Goal: Find specific page/section: Find specific page/section

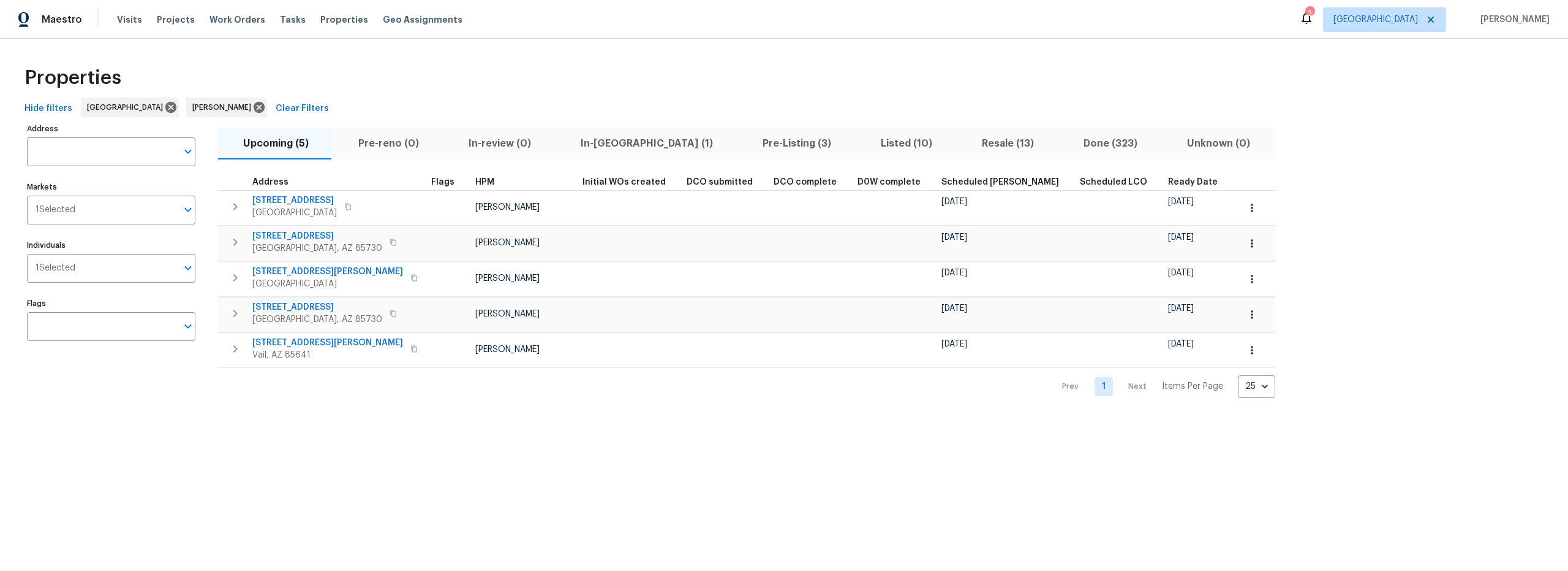
click at [589, 143] on span "In-reno (1)" at bounding box center [647, 143] width 167 height 17
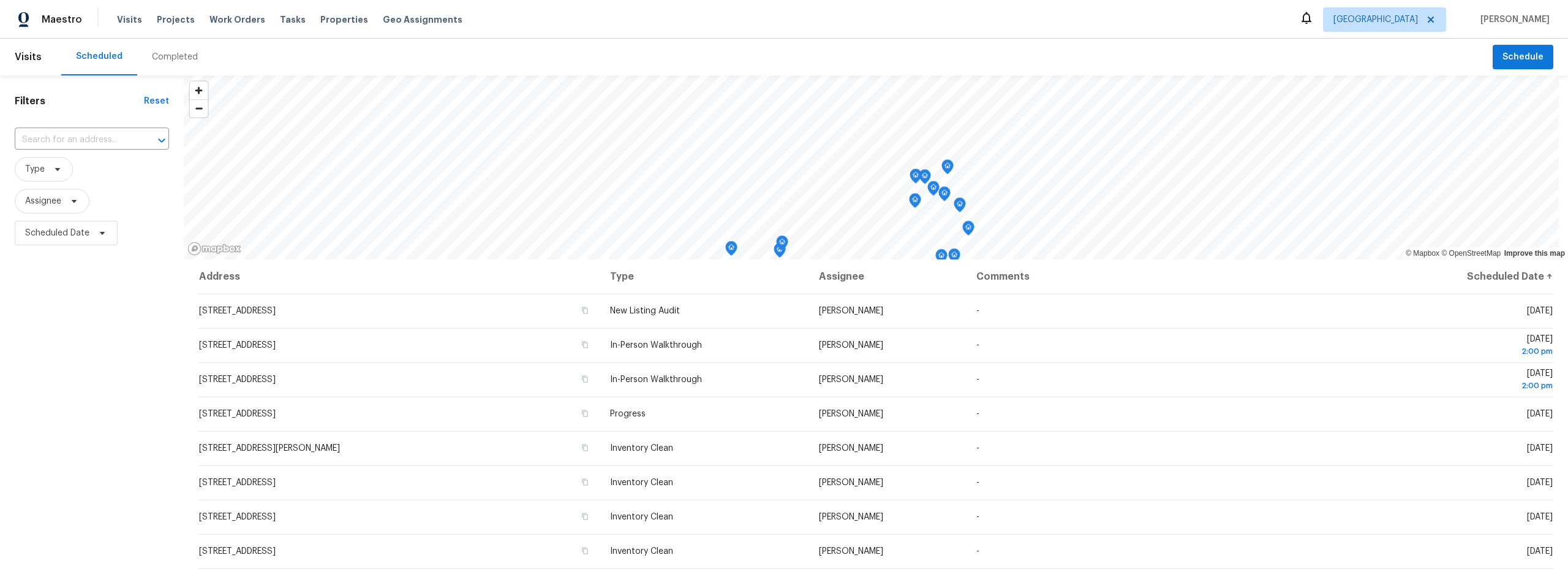
scroll to position [154, 0]
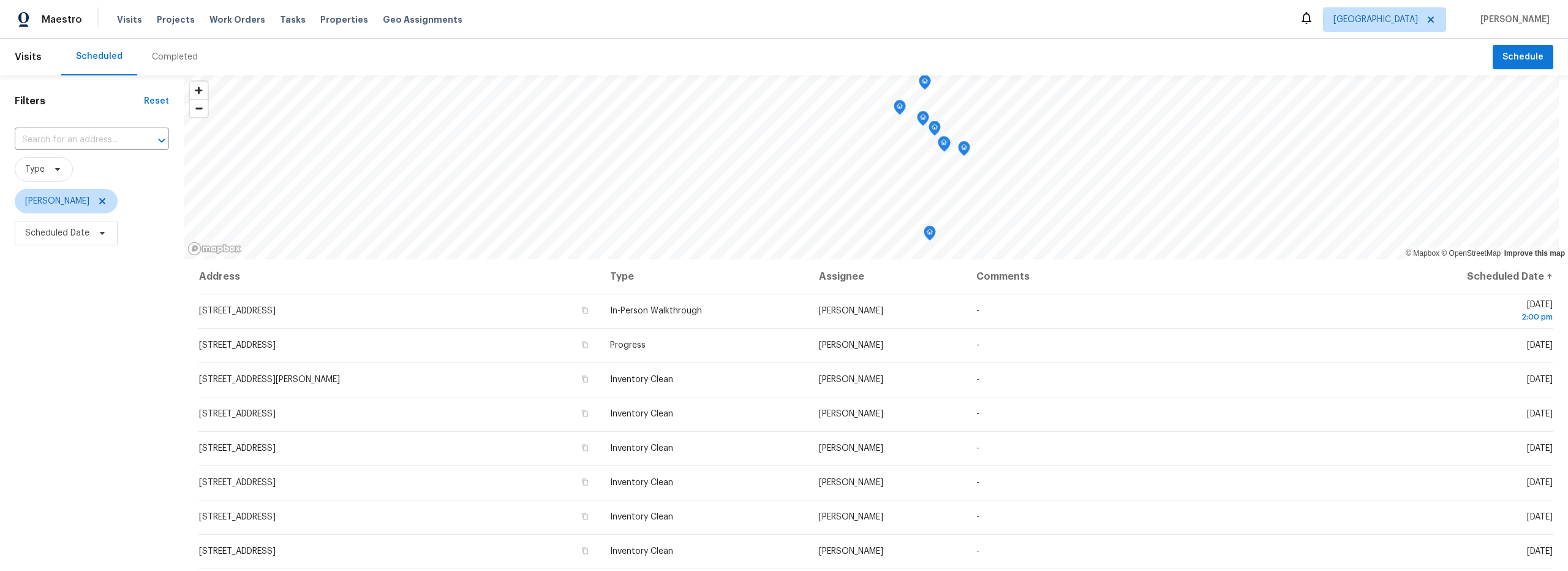
scroll to position [297, 0]
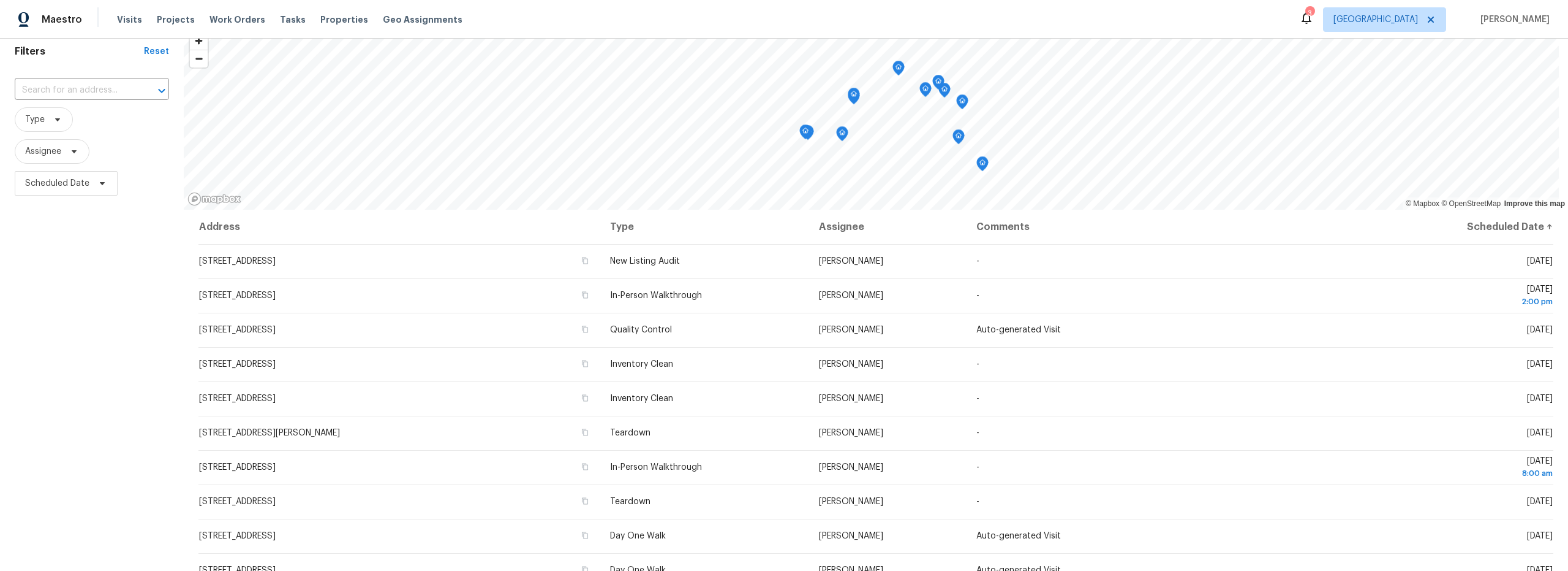
scroll to position [124, 0]
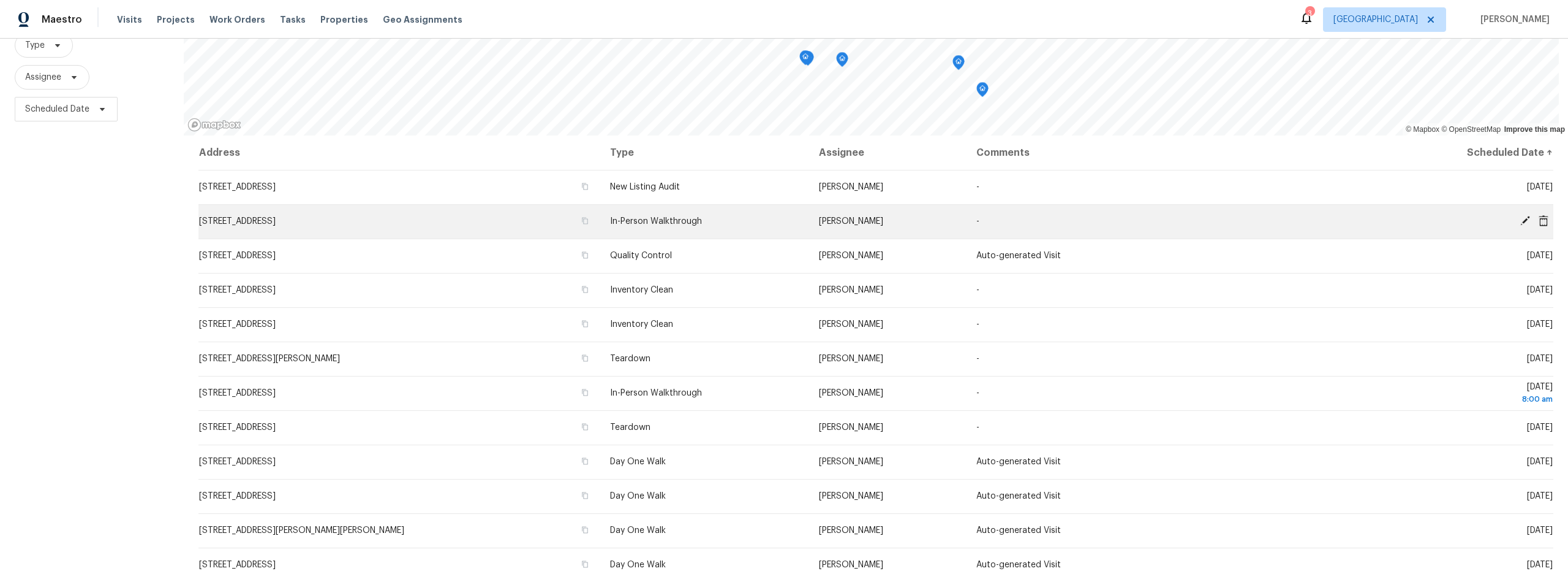
click at [528, 227] on td "6156 W Bandelier Ct, Tucson, AZ 85742" at bounding box center [399, 221] width 402 height 35
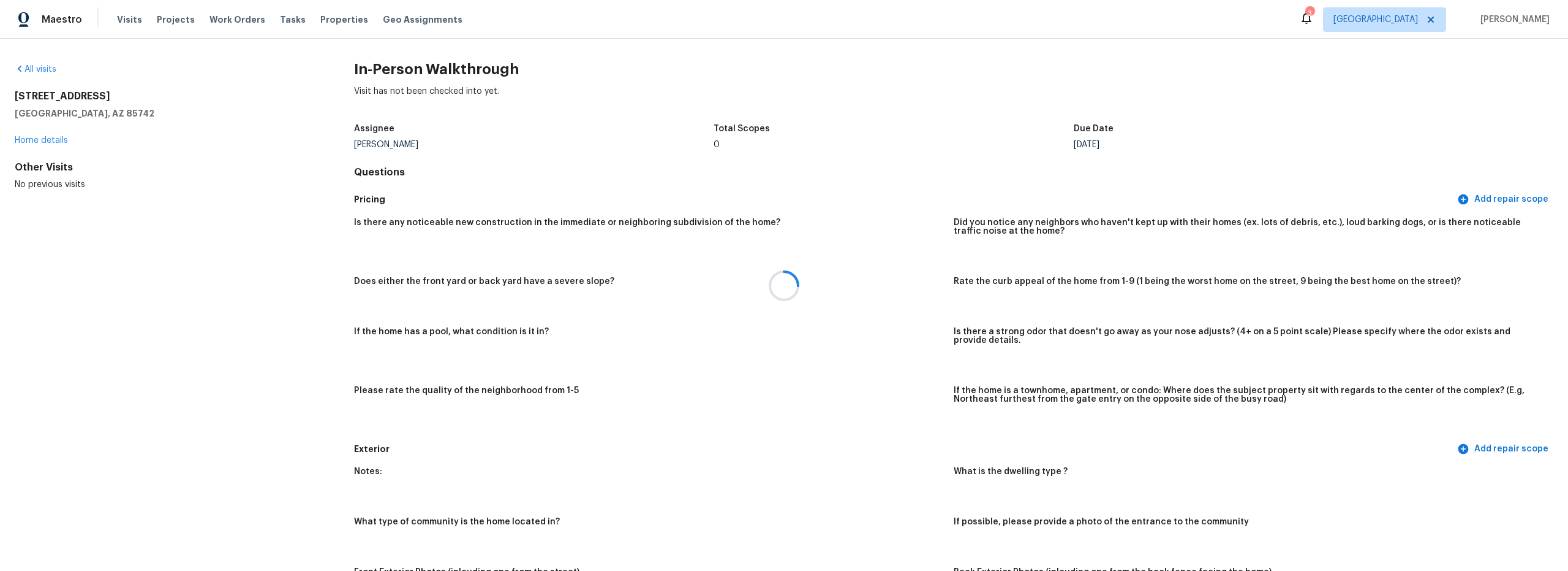
click at [43, 67] on div at bounding box center [784, 285] width 1568 height 571
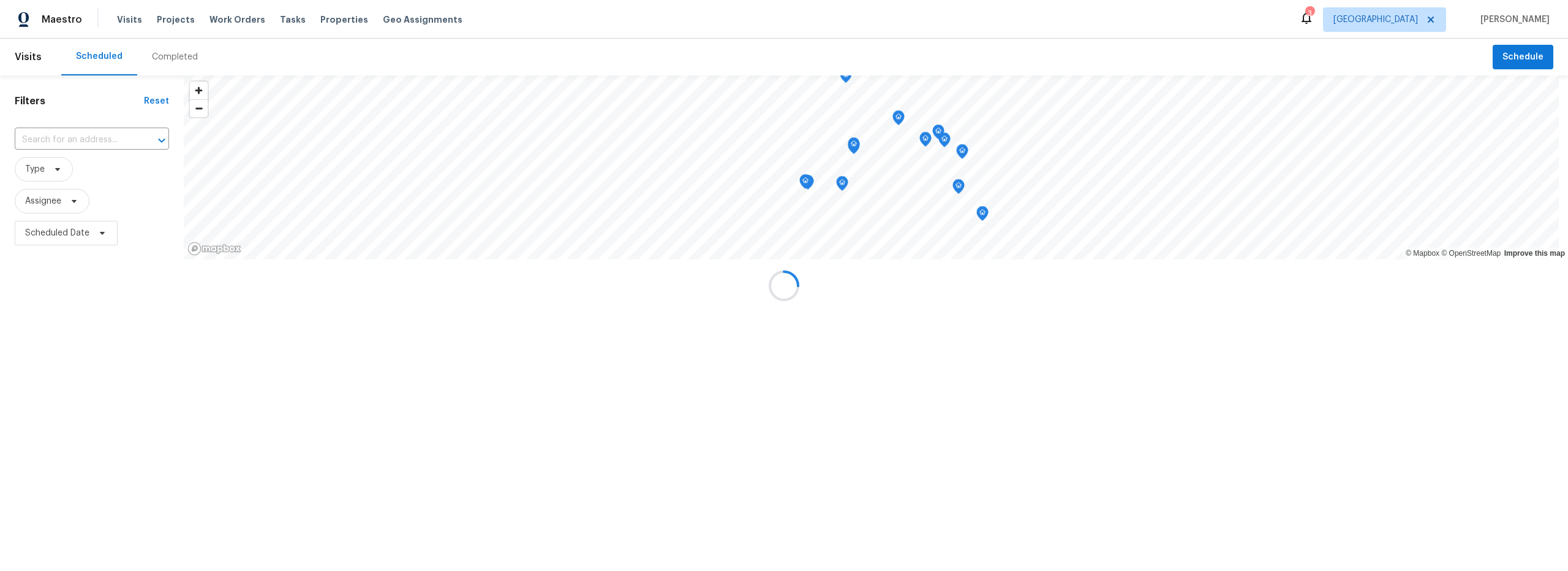
click at [167, 51] on div at bounding box center [784, 285] width 1568 height 571
click at [167, 59] on div at bounding box center [784, 285] width 1568 height 571
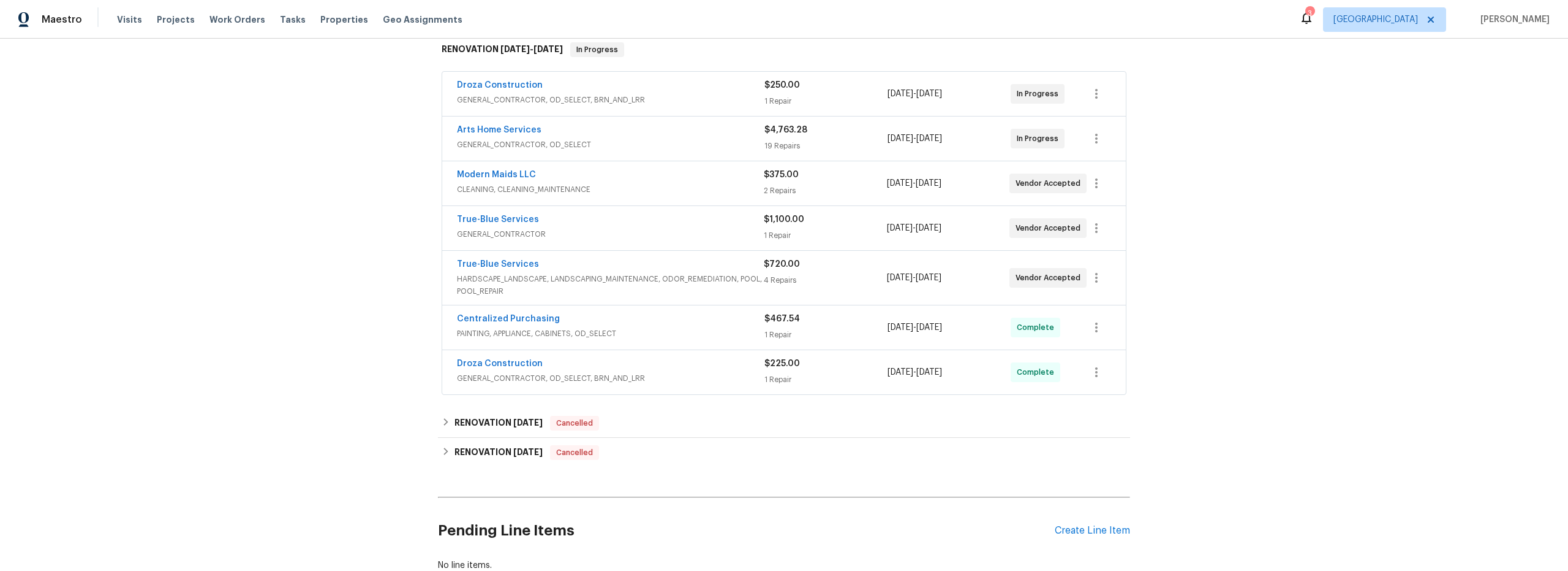
scroll to position [205, 0]
click at [688, 191] on span "CLEANING, CLEANING_MAINTENANCE" at bounding box center [610, 186] width 307 height 12
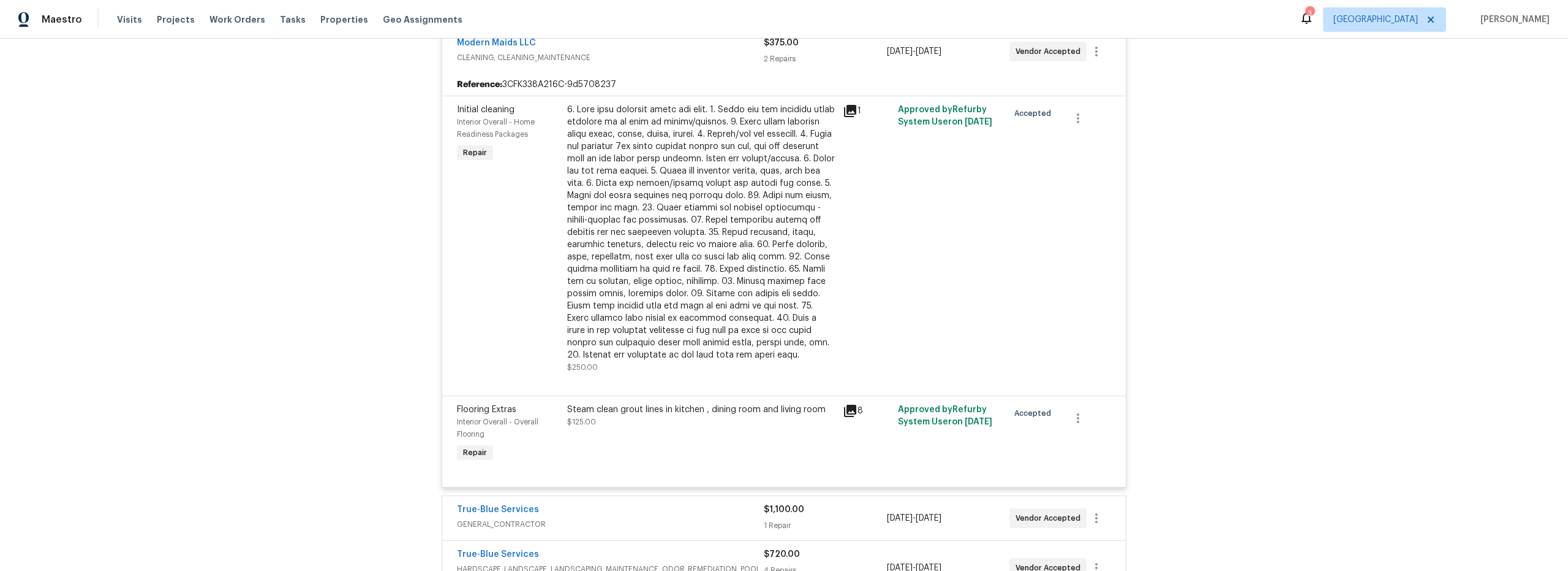
scroll to position [381, 0]
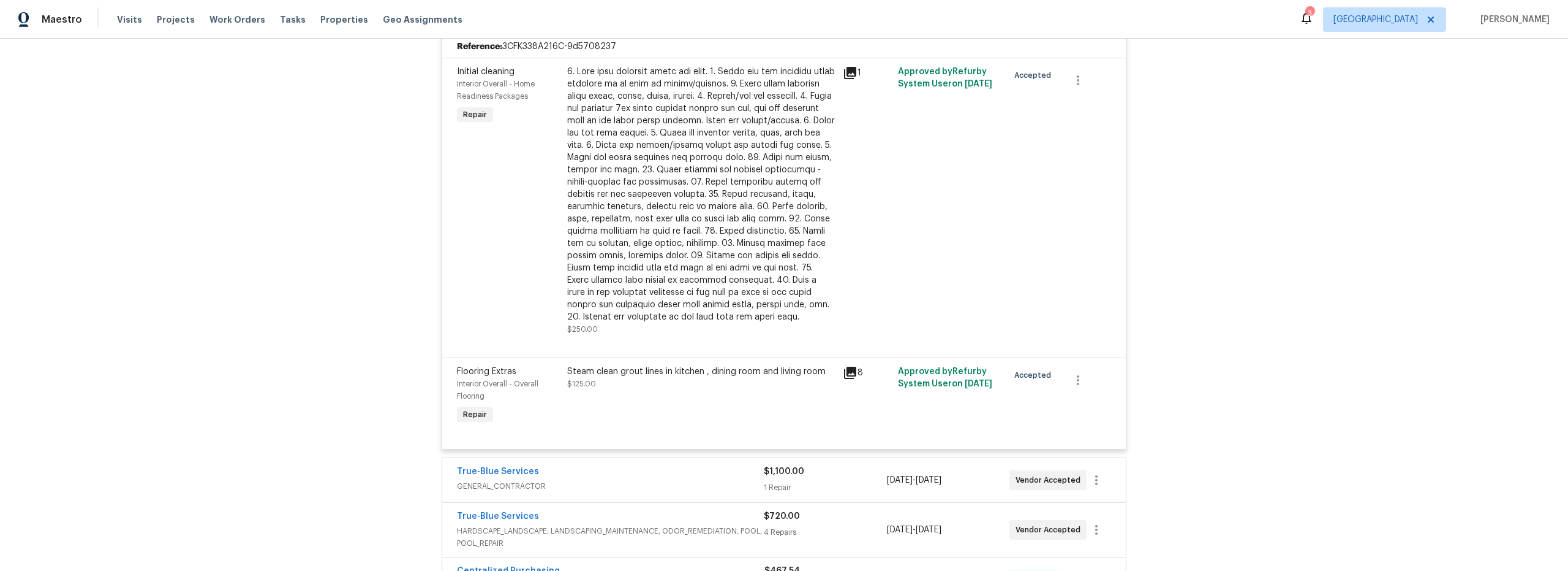
click at [844, 376] on icon at bounding box center [850, 373] width 12 height 12
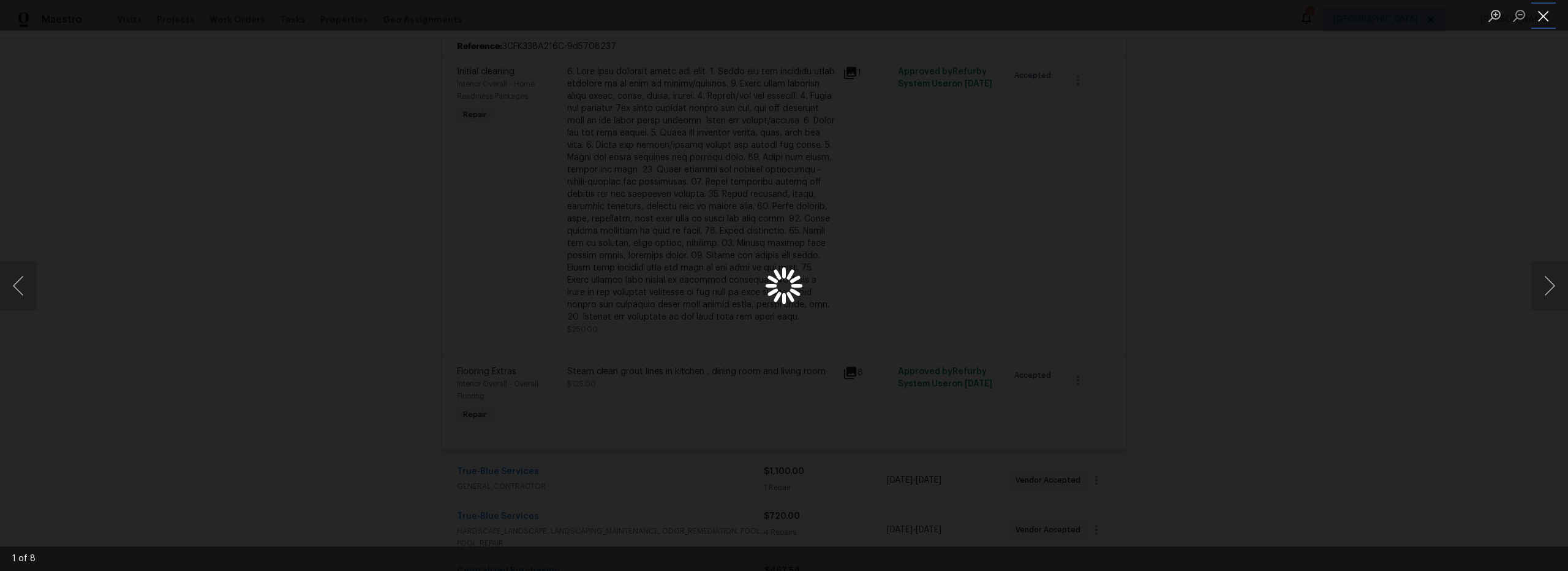
click at [1546, 21] on button "Close lightbox" at bounding box center [1543, 15] width 25 height 22
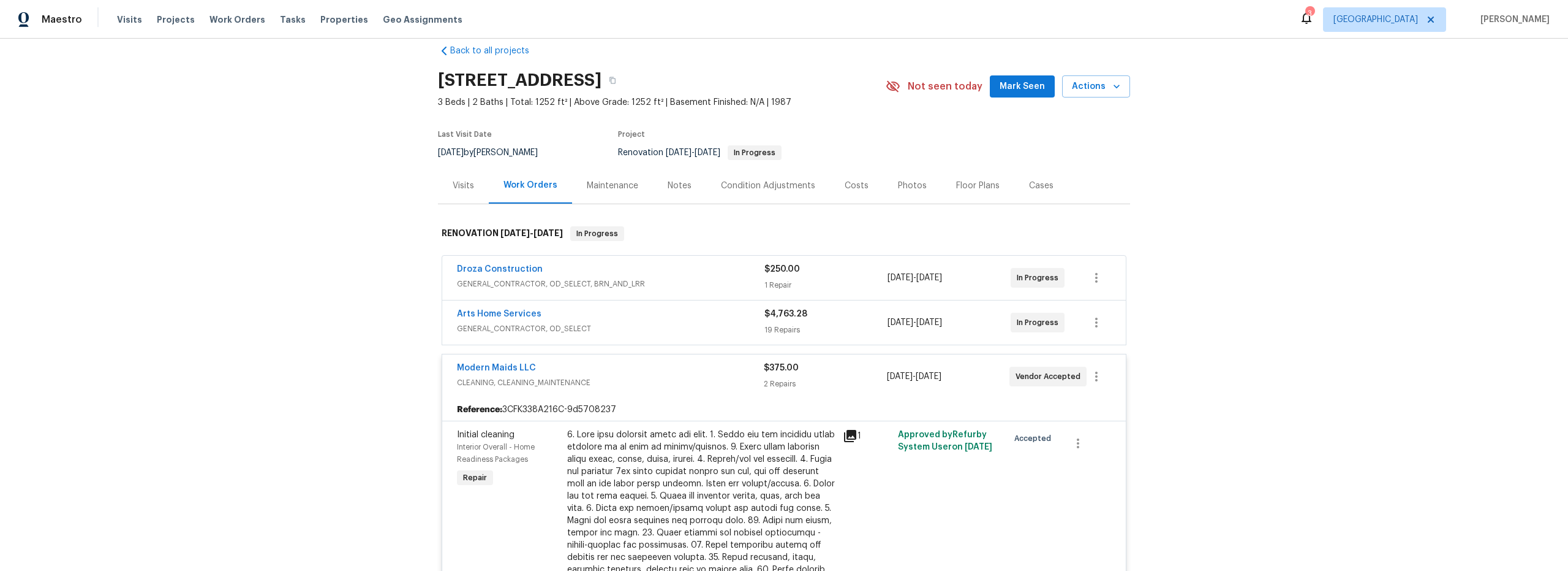
scroll to position [0, 0]
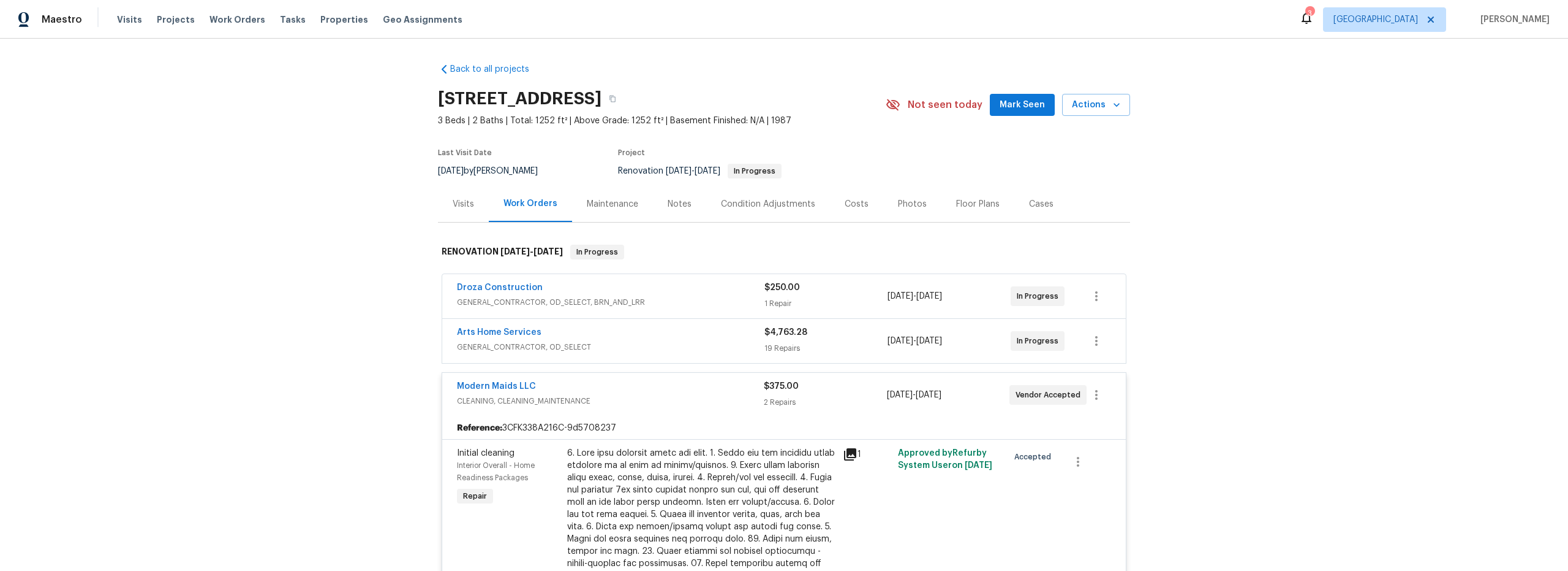
click at [845, 202] on div "Costs" at bounding box center [856, 204] width 24 height 12
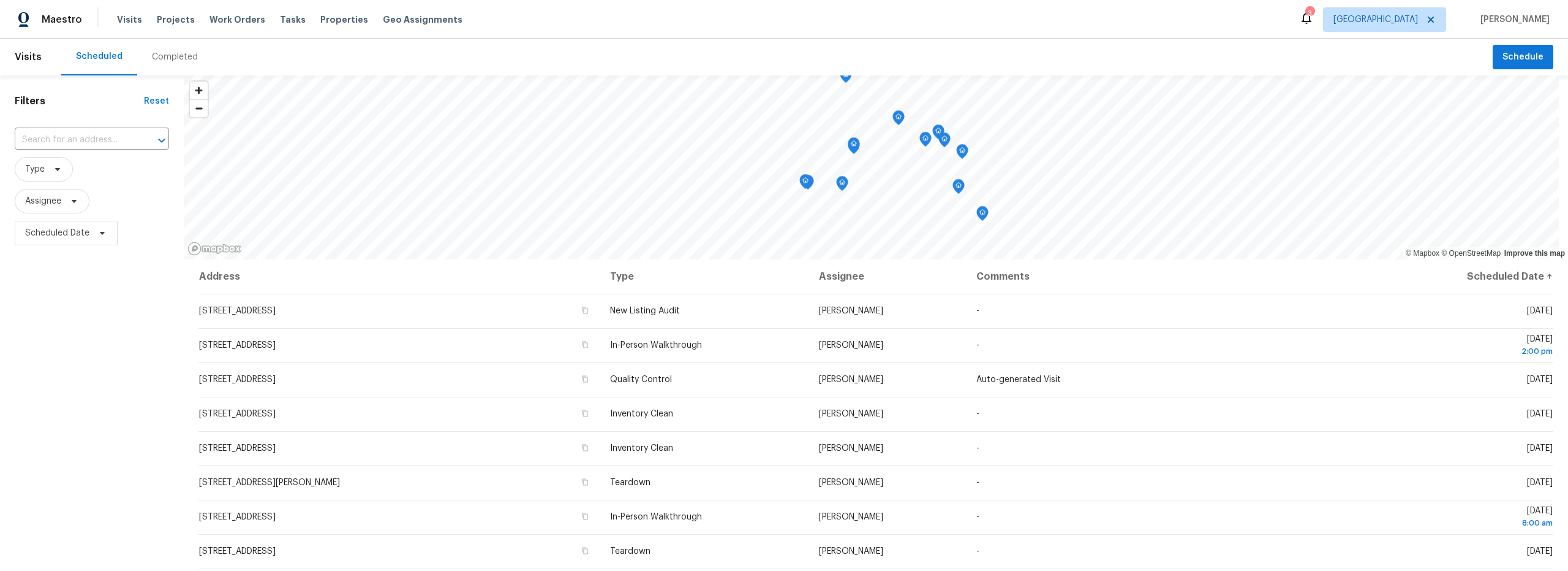
click at [170, 56] on div "Completed" at bounding box center [175, 57] width 46 height 12
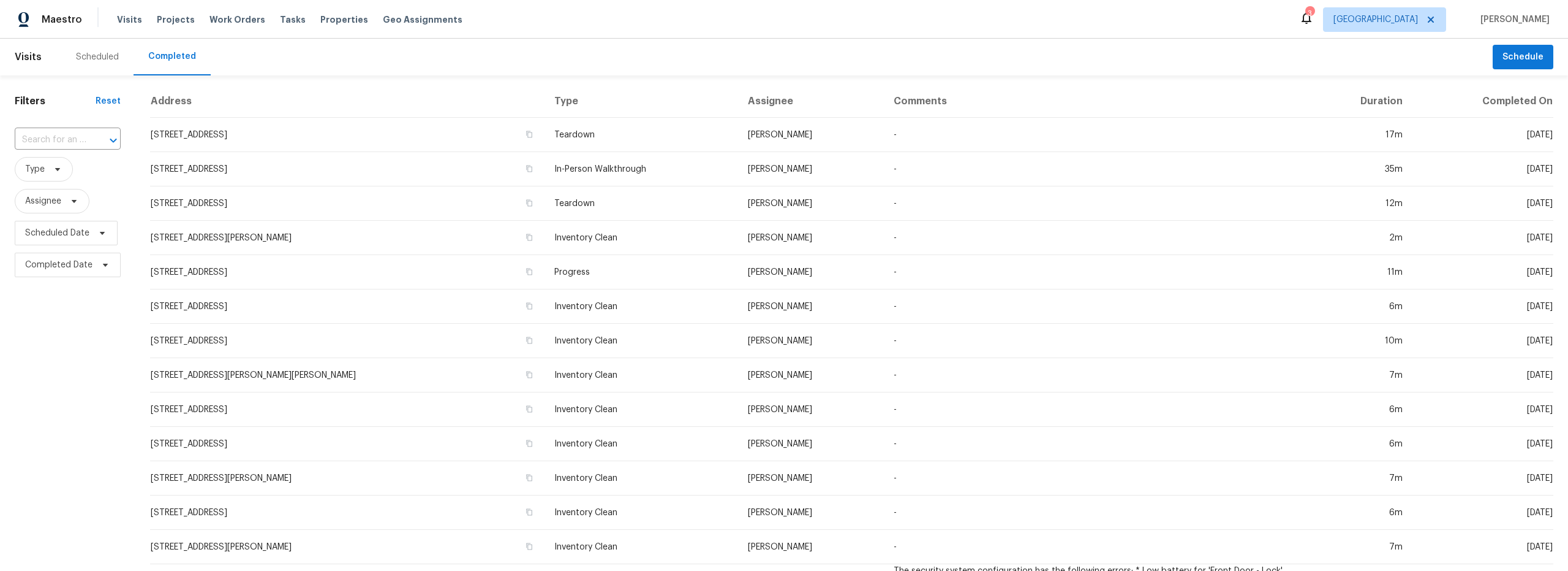
click at [89, 57] on div "Scheduled" at bounding box center [98, 57] width 43 height 12
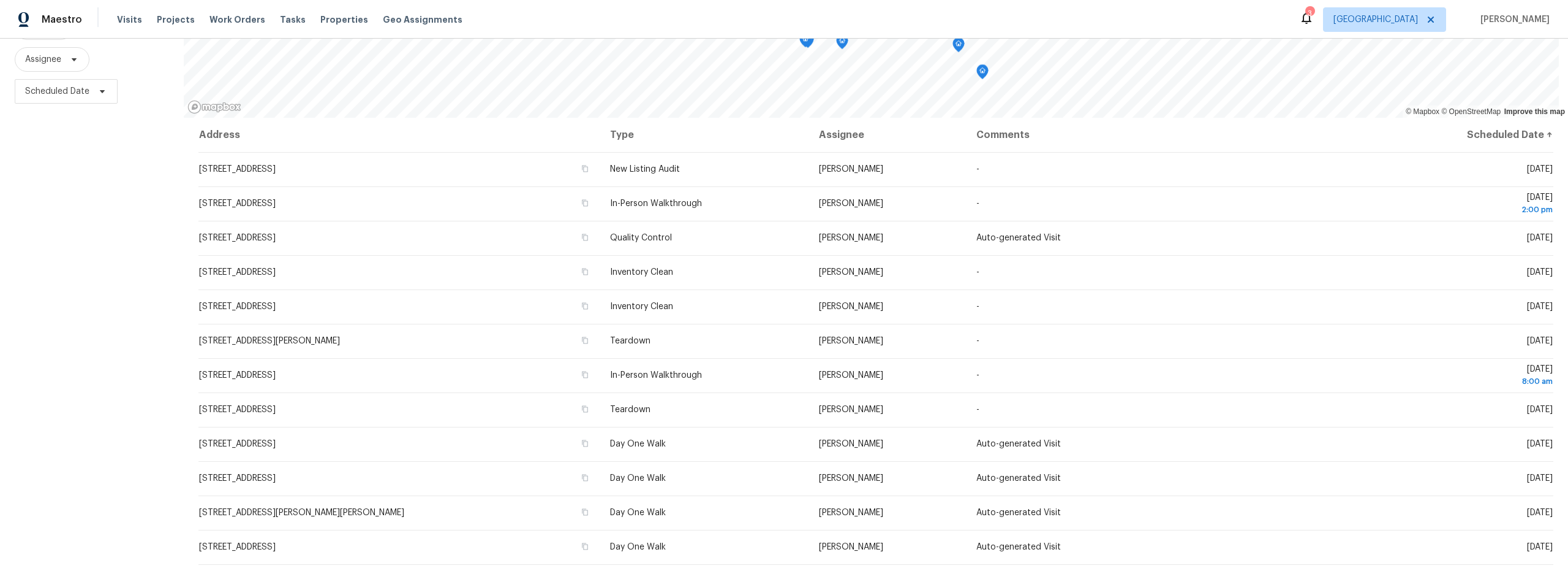
scroll to position [154, 0]
